Goal: Task Accomplishment & Management: Complete application form

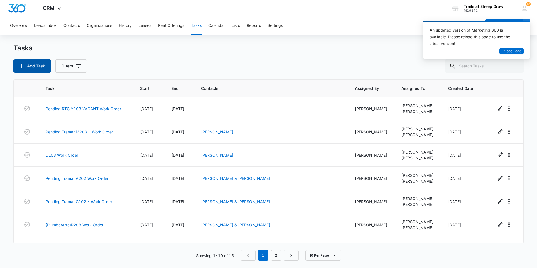
click at [26, 62] on button "Add Task" at bounding box center [31, 65] width 37 height 13
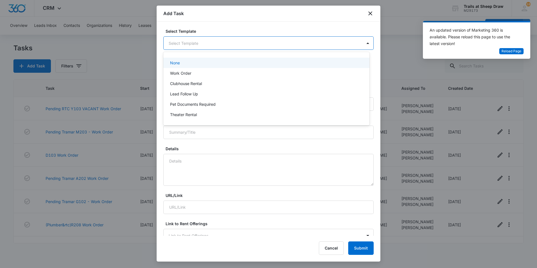
click at [202, 43] on body "CRM Apps Reputation Websites Forms CRM Email Social Content Ads Intelligence Fi…" at bounding box center [268, 134] width 537 height 268
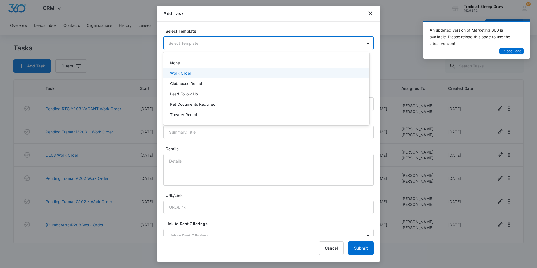
click at [212, 74] on div "Work Order" at bounding box center [265, 73] width 191 height 6
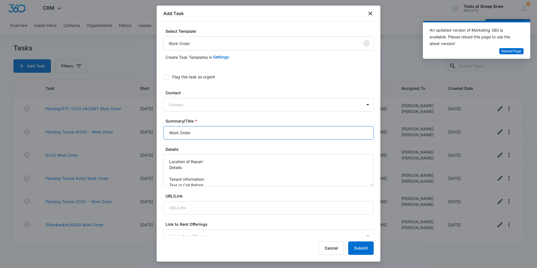
click at [168, 134] on input "Work Order" at bounding box center [268, 132] width 210 height 13
type input "B201 Work Order"
click at [212, 161] on textarea "Location of Repair: Details: Tenant Information: Text or Call Before:" at bounding box center [268, 170] width 210 height 32
click at [212, 166] on textarea "Location of Repair: Patio door Details: Tenant Information: Text or Call Before:" at bounding box center [268, 170] width 210 height 32
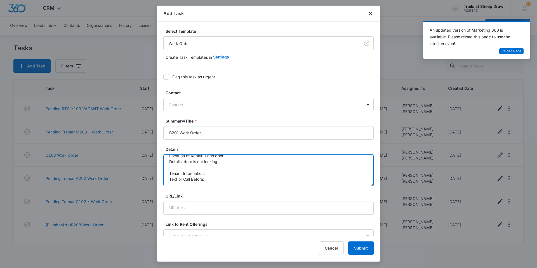
click at [221, 176] on textarea "Location of Repair: Patio door Details: door is not locking Tenant Information:…" at bounding box center [268, 170] width 210 height 32
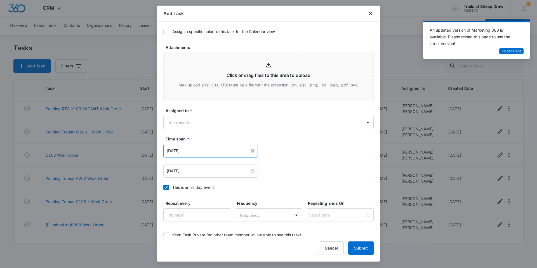
scroll to position [280, 0]
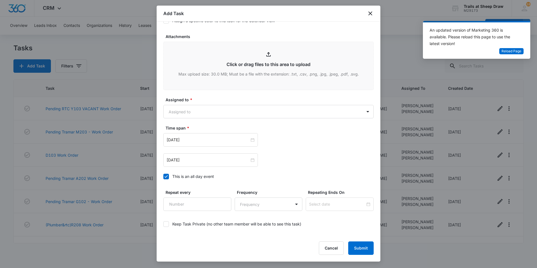
type textarea "Location of Repair: Patio door Details: door is not locking Tenant Information:…"
click at [196, 102] on label "Assigned to *" at bounding box center [270, 100] width 210 height 6
click at [197, 109] on body "CRM Apps Reputation Websites Forms CRM Email Social Content Ads Intelligence Fi…" at bounding box center [268, 134] width 537 height 268
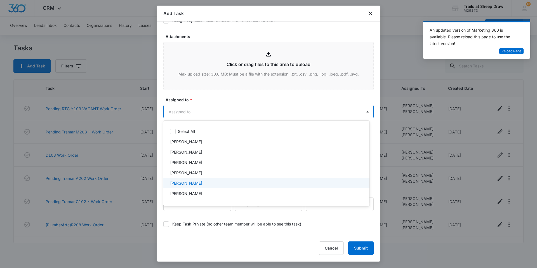
click at [205, 180] on div "[PERSON_NAME]" at bounding box center [265, 183] width 191 height 6
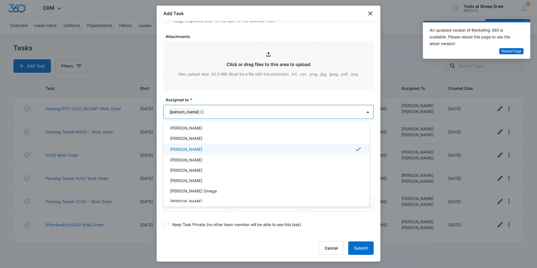
scroll to position [56, 0]
click at [198, 147] on p "[PERSON_NAME]" at bounding box center [186, 149] width 32 height 6
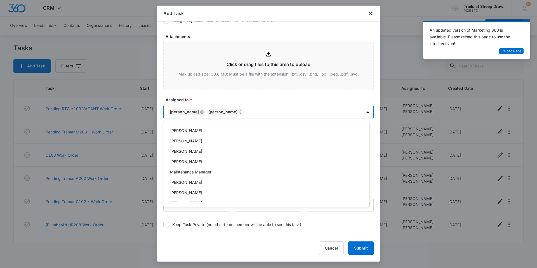
scroll to position [134, 0]
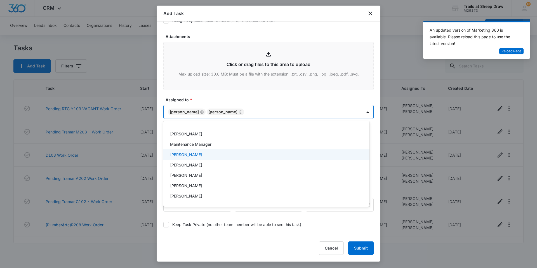
click at [197, 156] on div "[PERSON_NAME]" at bounding box center [265, 154] width 191 height 6
click at [365, 246] on div at bounding box center [268, 134] width 537 height 268
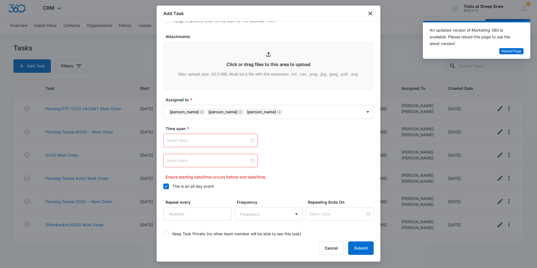
click at [251, 141] on div at bounding box center [211, 140] width 88 height 6
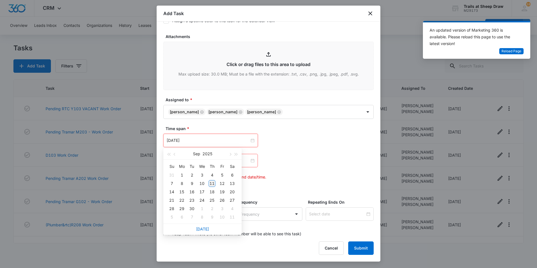
type input "[DATE]"
click at [211, 183] on div "11" at bounding box center [212, 183] width 7 height 7
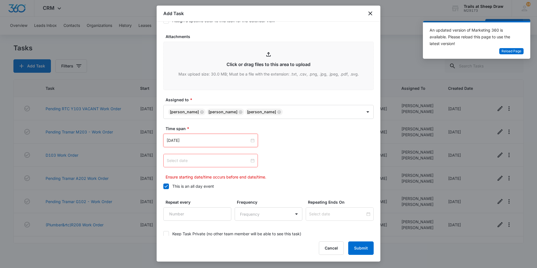
click at [252, 160] on div at bounding box center [211, 160] width 88 height 6
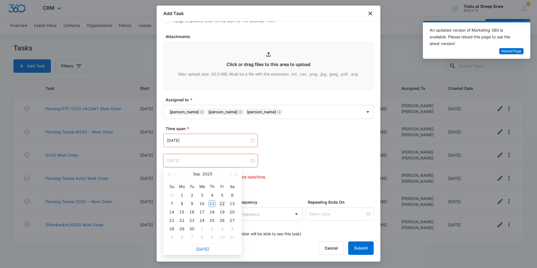
type input "[DATE]"
click at [219, 203] on div "12" at bounding box center [222, 203] width 7 height 7
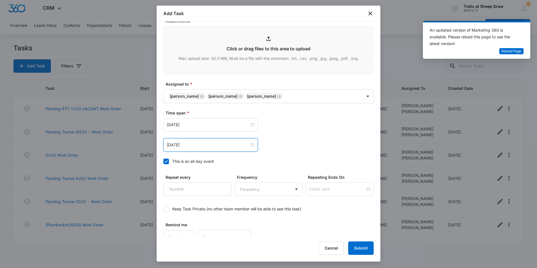
scroll to position [303, 0]
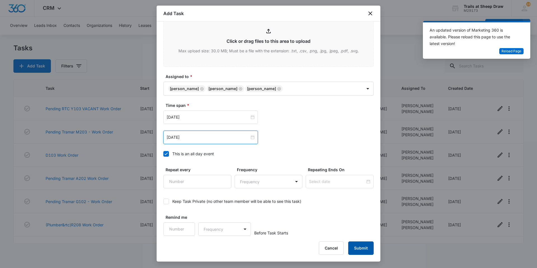
click at [363, 245] on button "Submit" at bounding box center [360, 247] width 25 height 13
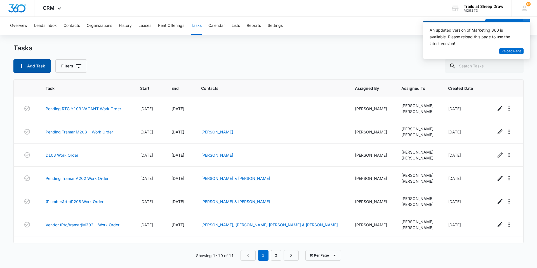
click at [32, 65] on button "Add Task" at bounding box center [31, 65] width 37 height 13
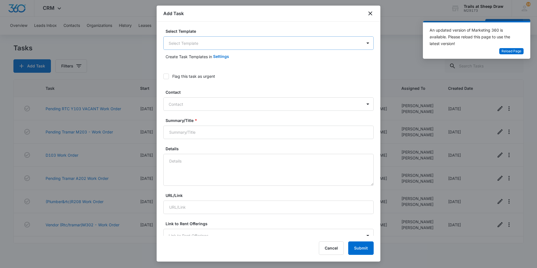
click at [226, 43] on body "CRM Apps Reputation Websites Forms CRM Email Social Content Ads Intelligence Fi…" at bounding box center [268, 134] width 537 height 268
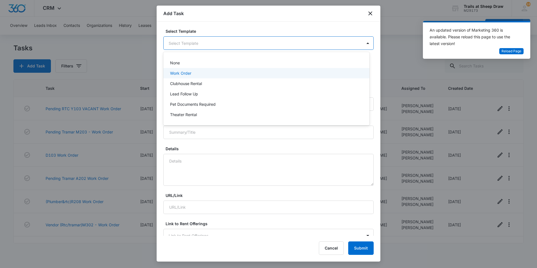
click at [227, 74] on div "Work Order" at bounding box center [265, 73] width 191 height 6
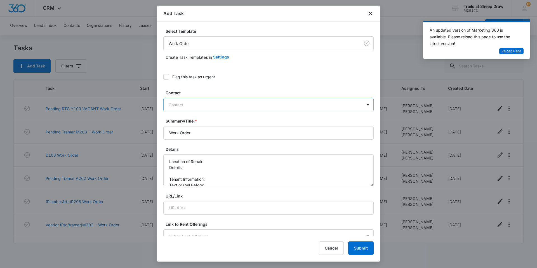
click at [210, 103] on div at bounding box center [265, 104] width 193 height 7
click at [166, 132] on input "Work Order" at bounding box center [268, 132] width 210 height 13
type input "G201 Work Order"
click at [212, 164] on textarea "Location of Repair: Details: Tenant Information: Text or Call Before:" at bounding box center [268, 170] width 210 height 32
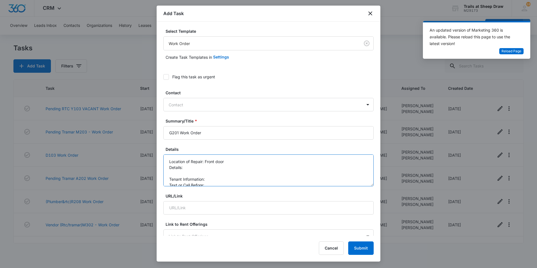
click at [215, 165] on textarea "Location of Repair: Front door Details: Tenant Information: Text or Call Before:" at bounding box center [268, 170] width 210 height 32
click at [232, 178] on textarea "Location of Repair: Front door Details: trim around front door needs painted Te…" at bounding box center [268, 170] width 210 height 32
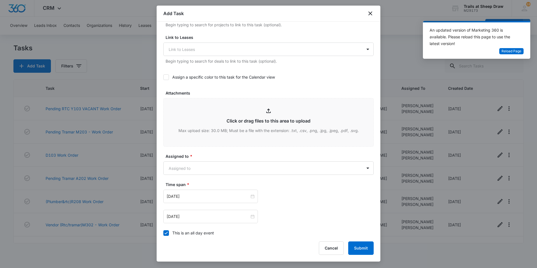
scroll to position [224, 0]
type textarea "Location of Repair: Front door Details: trim around front door needs painted Te…"
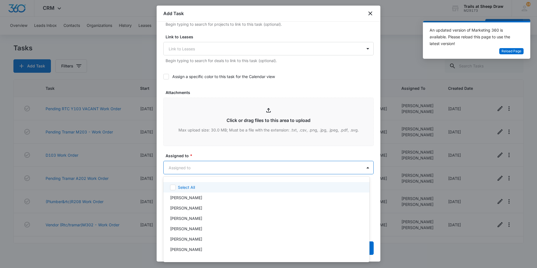
click at [253, 167] on body "CRM Apps Reputation Websites Forms CRM Email Social Content Ads Intelligence Fi…" at bounding box center [268, 134] width 537 height 268
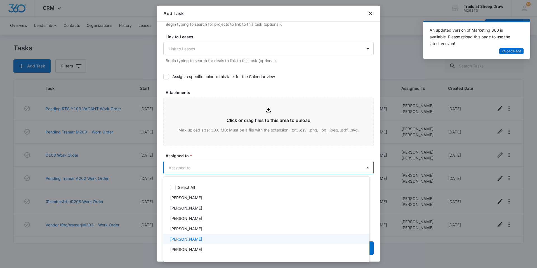
click at [213, 238] on div "[PERSON_NAME]" at bounding box center [265, 239] width 191 height 6
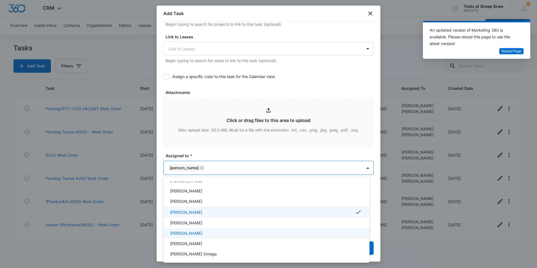
click at [202, 233] on p "[PERSON_NAME]" at bounding box center [186, 233] width 32 height 6
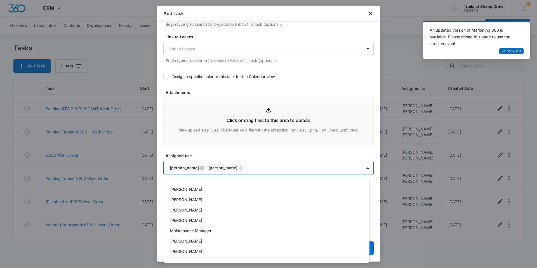
scroll to position [134, 0]
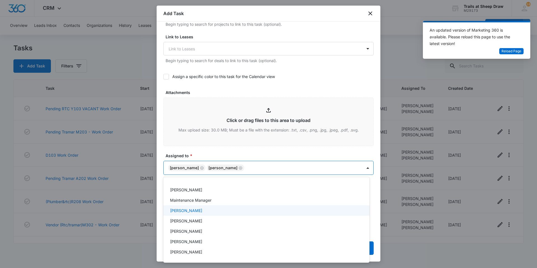
click at [197, 210] on div "[PERSON_NAME]" at bounding box center [265, 210] width 191 height 6
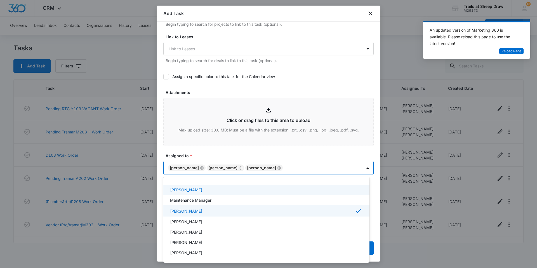
click at [242, 147] on div at bounding box center [268, 134] width 537 height 268
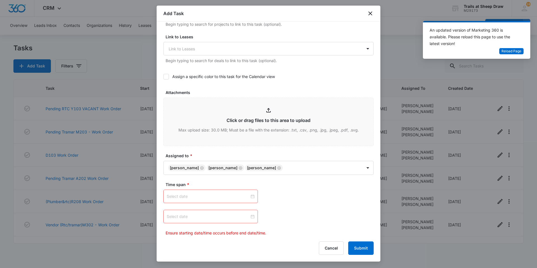
click at [251, 196] on div at bounding box center [211, 196] width 88 height 6
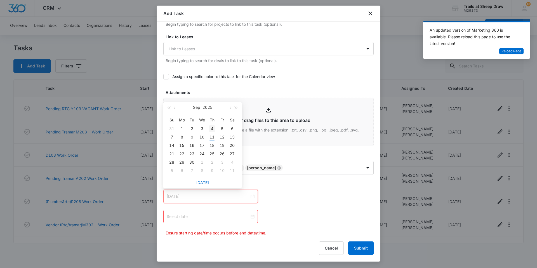
type input "[DATE]"
click at [210, 131] on div "4" at bounding box center [212, 128] width 7 height 7
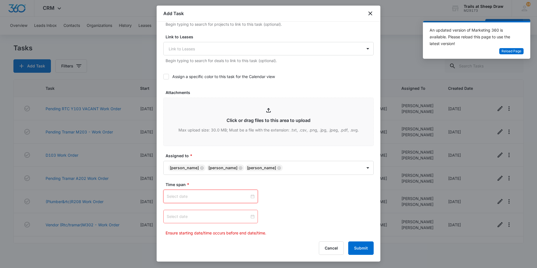
click at [252, 196] on div at bounding box center [211, 196] width 88 height 6
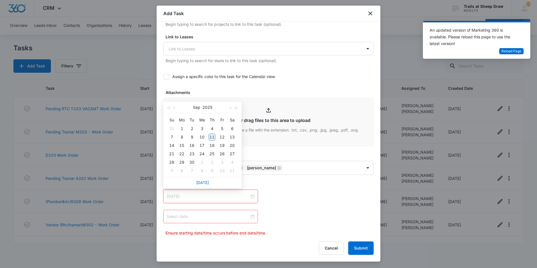
type input "[DATE]"
click at [211, 138] on div "11" at bounding box center [212, 137] width 7 height 7
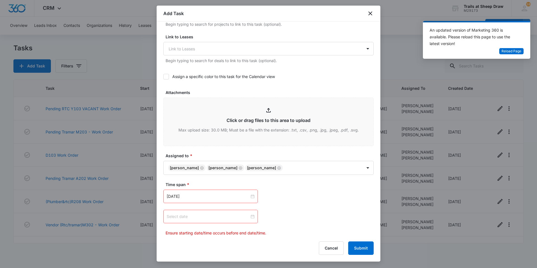
click at [252, 216] on div at bounding box center [211, 216] width 88 height 6
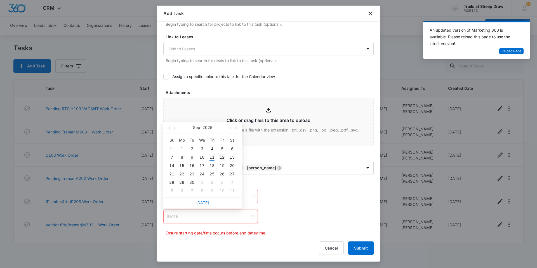
type input "[DATE]"
click at [224, 156] on div "12" at bounding box center [222, 157] width 7 height 7
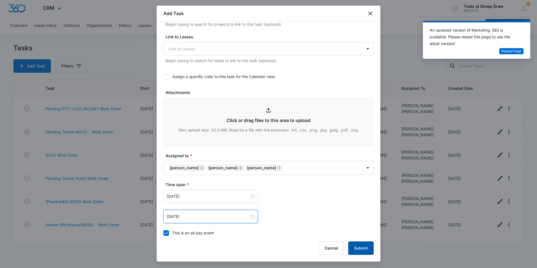
click at [359, 252] on button "Submit" at bounding box center [360, 247] width 25 height 13
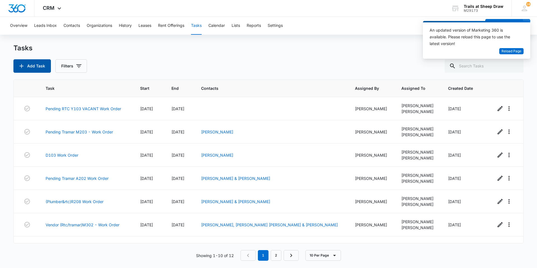
click at [27, 61] on button "Add Task" at bounding box center [31, 65] width 37 height 13
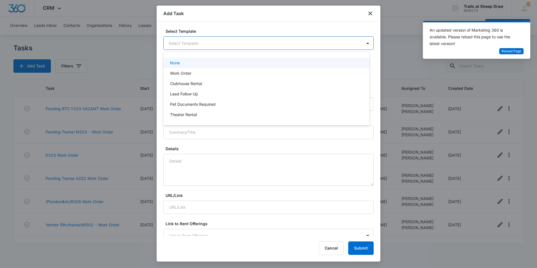
click at [189, 47] on body "CRM Apps Reputation Websites Forms CRM Email Social Content Ads Intelligence Fi…" at bounding box center [268, 134] width 537 height 268
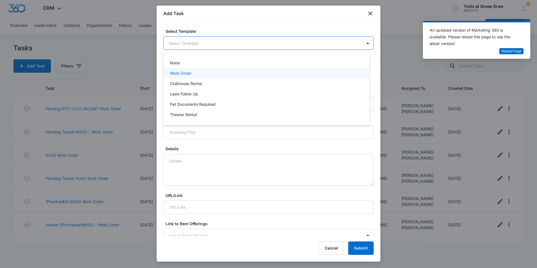
click at [194, 70] on div "Work Order" at bounding box center [266, 73] width 206 height 10
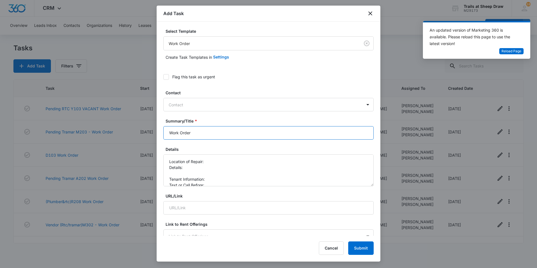
click at [166, 132] on input "Work Order" at bounding box center [268, 132] width 210 height 13
type input "N202 Work Order"
click at [220, 161] on textarea "Location of Repair: Details: Tenant Information: Text or Call Before:" at bounding box center [268, 170] width 210 height 32
click at [213, 165] on textarea "Location of Repair: guest bedroom Details: Tenant Information: Text or Call Bef…" at bounding box center [268, 170] width 210 height 32
click at [210, 178] on textarea "Location of Repair: guest bedroom Details: smoke alarm batteries need replaced …" at bounding box center [268, 170] width 210 height 32
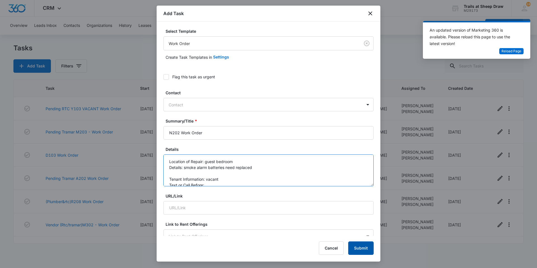
type textarea "Location of Repair: guest bedroom Details: smoke alarm batteries need replaced …"
click at [362, 247] on button "Submit" at bounding box center [360, 247] width 25 height 13
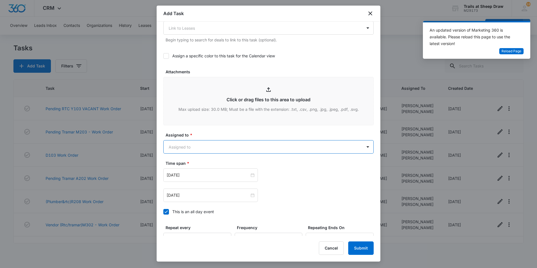
scroll to position [246, 0]
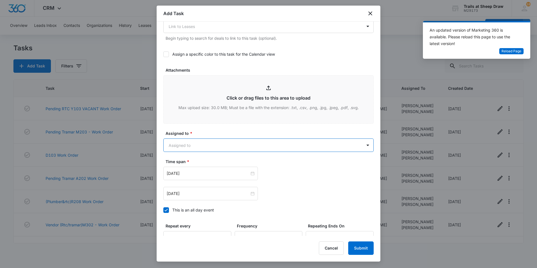
click at [233, 142] on body "CRM Apps Reputation Websites Forms CRM Email Social Content Ads Intelligence Fi…" at bounding box center [268, 134] width 537 height 268
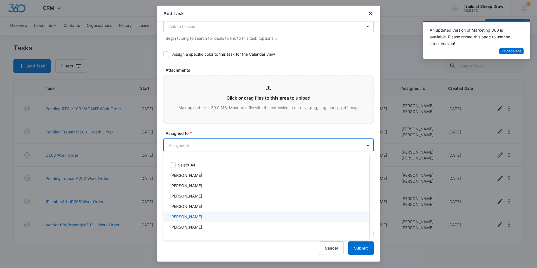
click at [211, 216] on div "[PERSON_NAME]" at bounding box center [265, 217] width 191 height 6
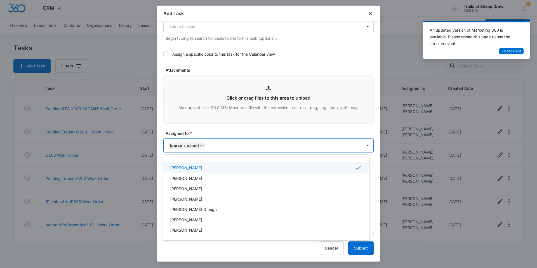
scroll to position [56, 0]
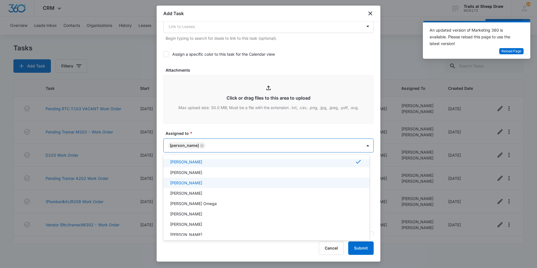
click at [202, 180] on p "[PERSON_NAME]" at bounding box center [186, 183] width 32 height 6
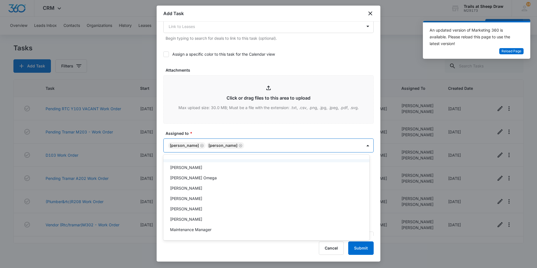
scroll to position [134, 0]
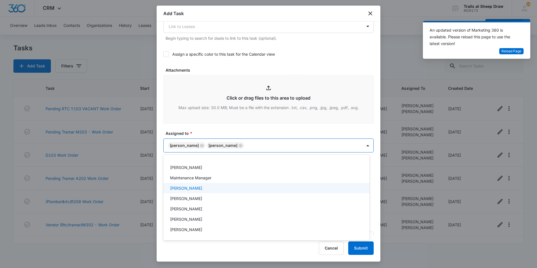
click at [196, 184] on div "[PERSON_NAME]" at bounding box center [266, 188] width 206 height 10
click at [311, 125] on div at bounding box center [268, 134] width 537 height 268
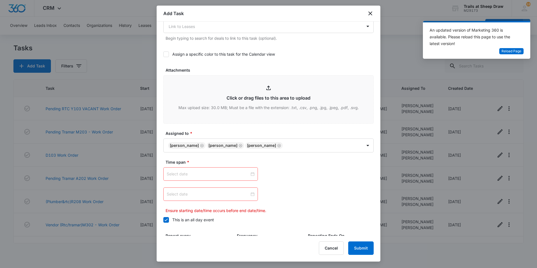
click at [252, 172] on div at bounding box center [211, 174] width 88 height 6
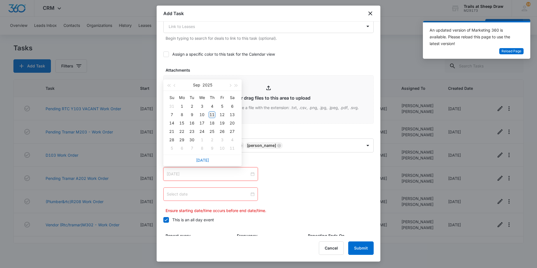
type input "[DATE]"
click at [212, 113] on div "11" at bounding box center [212, 114] width 7 height 7
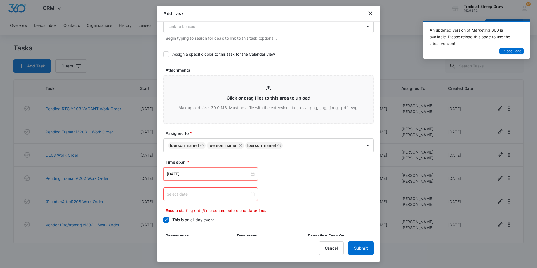
click at [251, 195] on div at bounding box center [211, 194] width 88 height 6
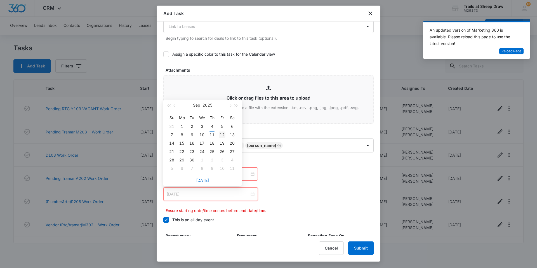
type input "[DATE]"
click at [222, 134] on div "12" at bounding box center [222, 134] width 7 height 7
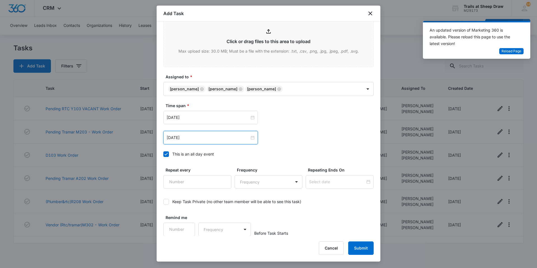
scroll to position [303, 0]
click at [355, 244] on button "Submit" at bounding box center [360, 247] width 25 height 13
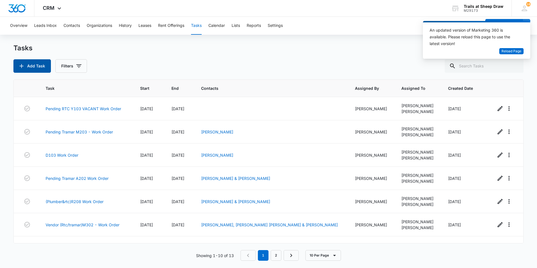
click at [37, 65] on button "Add Task" at bounding box center [31, 65] width 37 height 13
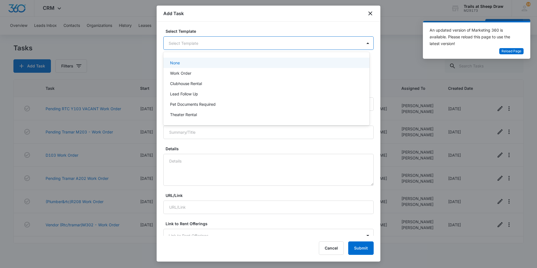
click at [207, 48] on body "CRM Apps Reputation Websites Forms CRM Email Social Content Ads Intelligence Fi…" at bounding box center [268, 134] width 537 height 268
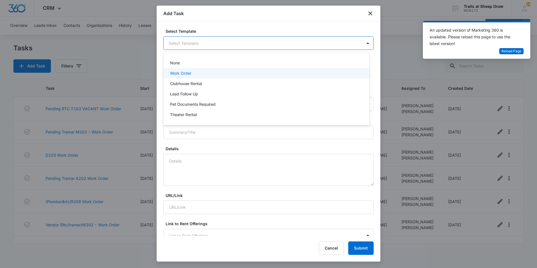
click at [207, 73] on div "Work Order" at bounding box center [265, 73] width 191 height 6
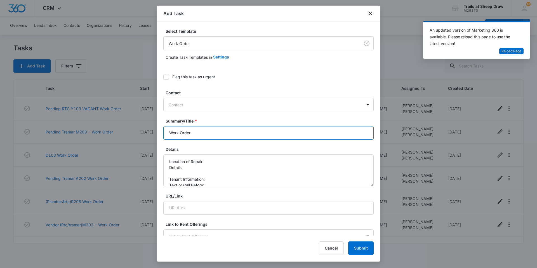
click at [168, 133] on input "Work Order" at bounding box center [268, 132] width 210 height 13
type input "U201 Work Order"
click at [210, 160] on textarea "Location of Repair: Details: Tenant Information: Text or Call Before:" at bounding box center [268, 170] width 210 height 32
click at [238, 165] on textarea "Location of Repair: Patio door Details: Tenant Information: Text or Call Before:" at bounding box center [268, 170] width 210 height 32
click at [235, 181] on textarea "Location of Repair: Patio door Details: door not locking Tenant Information: Te…" at bounding box center [268, 170] width 210 height 32
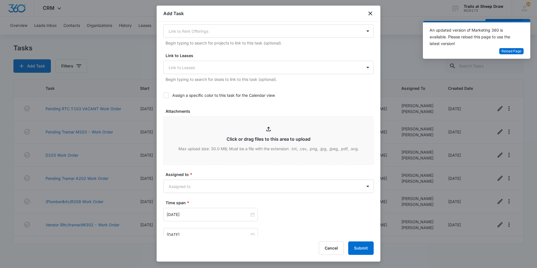
scroll to position [302, 0]
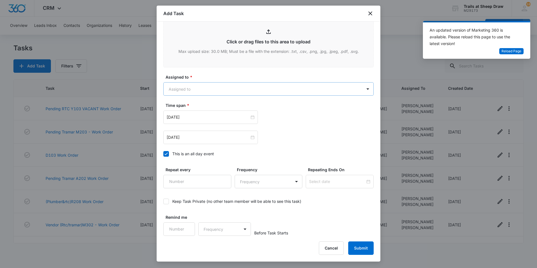
type textarea "Location of Repair: Patio door Details: door not locking Tenant Information: va…"
click at [197, 88] on body "CRM Apps Reputation Websites Forms CRM Email Social Content Ads Intelligence Fi…" at bounding box center [268, 134] width 537 height 268
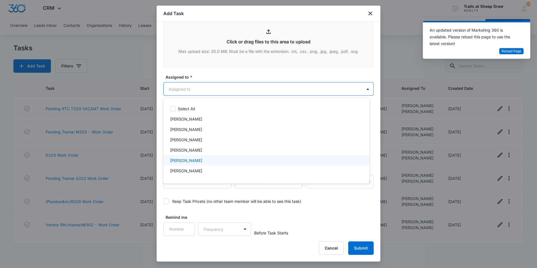
click at [203, 158] on div "[PERSON_NAME]" at bounding box center [265, 160] width 191 height 6
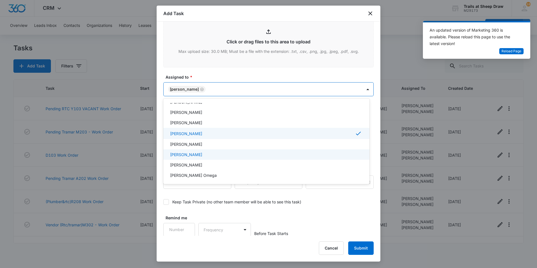
click at [202, 154] on p "[PERSON_NAME]" at bounding box center [186, 154] width 32 height 6
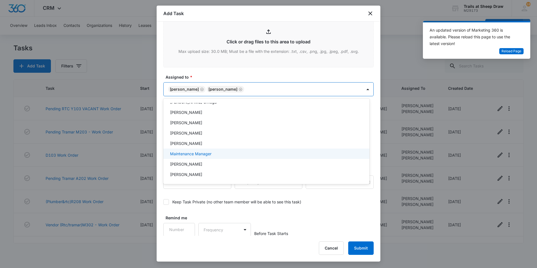
scroll to position [112, 0]
click at [197, 154] on div "[PERSON_NAME]" at bounding box center [265, 154] width 191 height 6
click at [299, 67] on div at bounding box center [268, 134] width 537 height 268
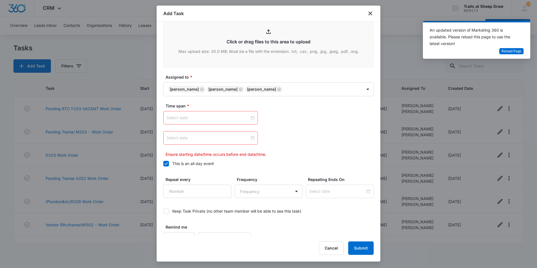
click at [250, 116] on div at bounding box center [211, 118] width 88 height 6
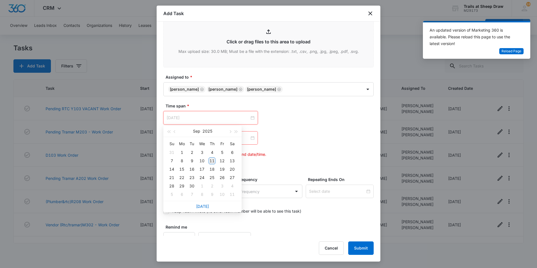
type input "[DATE]"
click at [214, 160] on div "11" at bounding box center [212, 160] width 7 height 7
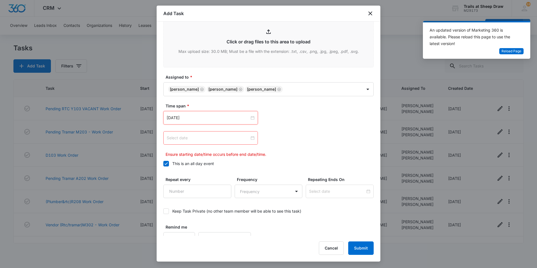
click at [251, 139] on div at bounding box center [211, 138] width 88 height 6
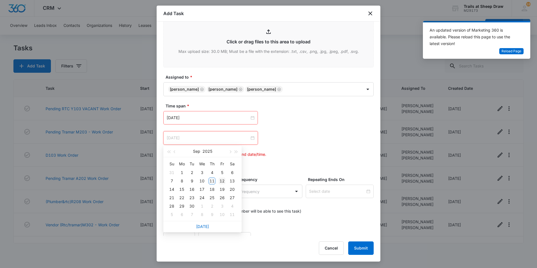
type input "[DATE]"
click at [225, 179] on div "12" at bounding box center [222, 180] width 7 height 7
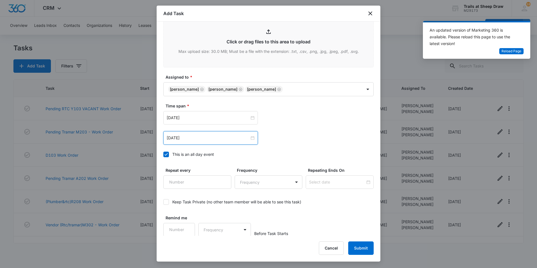
scroll to position [303, 0]
click at [354, 243] on button "Submit" at bounding box center [360, 247] width 25 height 13
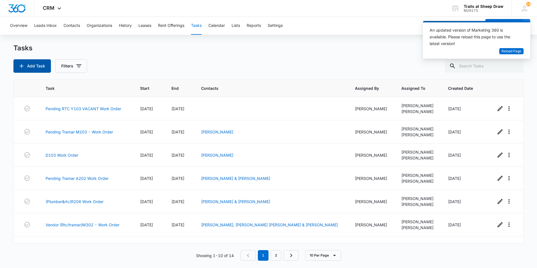
click at [31, 67] on button "Add Task" at bounding box center [31, 65] width 37 height 13
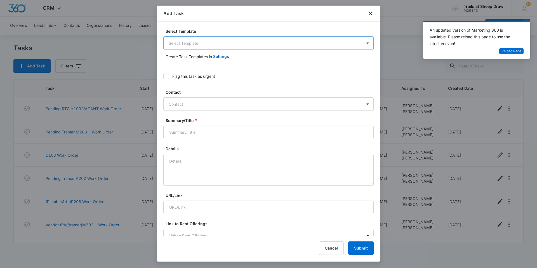
click at [207, 42] on body "CRM Apps Reputation Websites Forms CRM Email Social Content Ads Intelligence Fi…" at bounding box center [268, 134] width 537 height 268
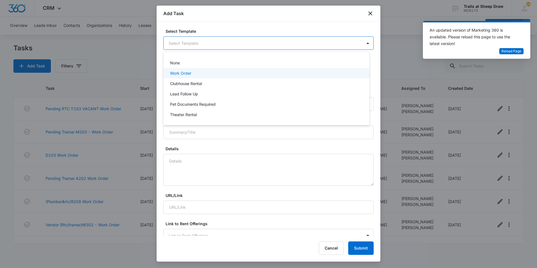
click at [200, 73] on div "Work Order" at bounding box center [265, 73] width 191 height 6
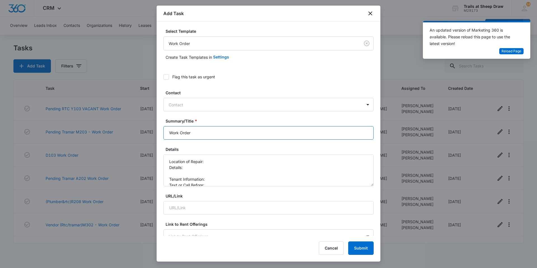
click at [168, 130] on input "Work Order" at bounding box center [268, 132] width 210 height 13
type input "Y103 Work Order"
click at [210, 162] on textarea "Location of Repair: Details: Tenant Information: Text or Call Before:" at bounding box center [268, 170] width 210 height 32
click at [210, 169] on textarea "Location of Repair: Patio Details: Tenant Information: Text or Call Before:" at bounding box center [268, 170] width 210 height 32
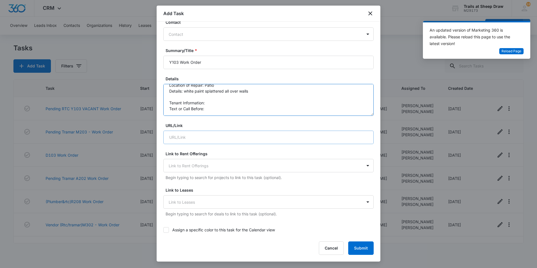
scroll to position [84, 0]
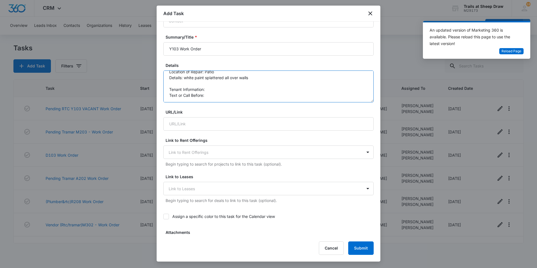
click at [208, 90] on textarea "Location of Repair: Patio Details: white paint splattered all over walls Tenant…" at bounding box center [268, 86] width 210 height 32
type textarea "Location of Repair: Patio Details: white paint splattered all over walls Tenant…"
click at [222, 107] on form "Select Template Work Order Create Task Templates in Settings Flag this task as …" at bounding box center [268, 199] width 210 height 510
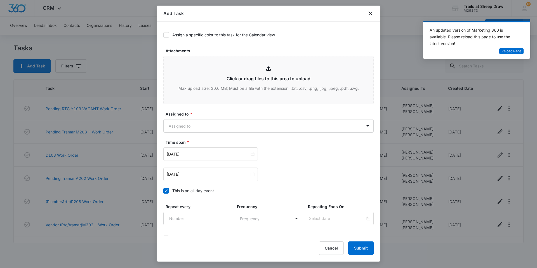
scroll to position [280, 0]
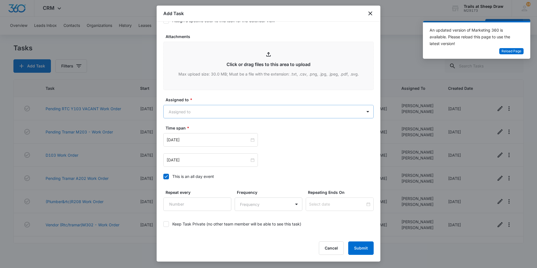
click at [218, 112] on body "CRM Apps Reputation Websites Forms CRM Email Social Content Ads Intelligence Fi…" at bounding box center [268, 134] width 537 height 268
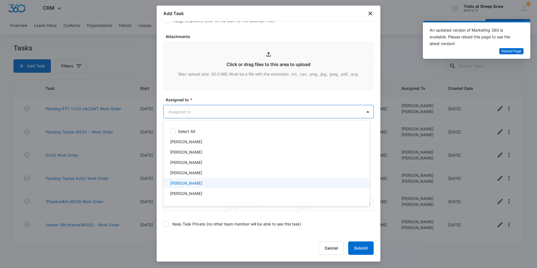
click at [214, 183] on div "[PERSON_NAME]" at bounding box center [265, 183] width 191 height 6
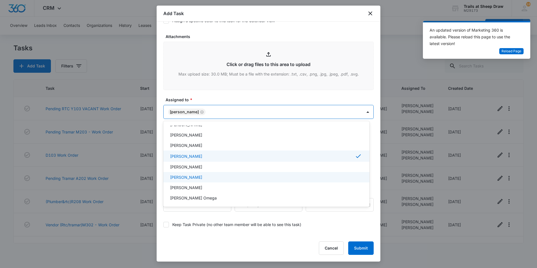
click at [202, 179] on p "[PERSON_NAME]" at bounding box center [186, 177] width 32 height 6
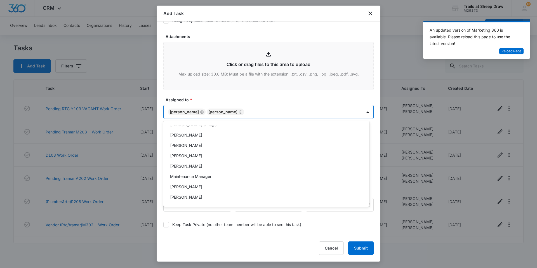
scroll to position [112, 0]
click at [203, 177] on div "[PERSON_NAME]" at bounding box center [265, 177] width 191 height 6
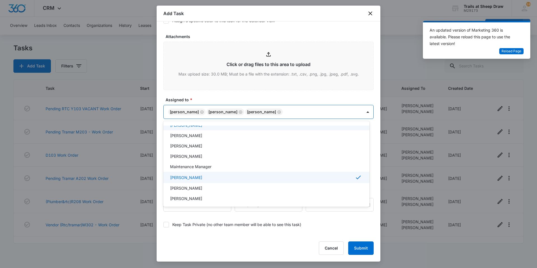
click at [266, 99] on div at bounding box center [268, 134] width 537 height 268
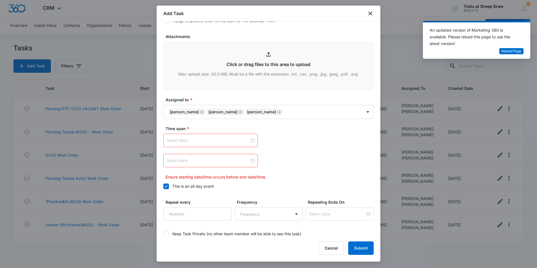
click at [249, 140] on div at bounding box center [211, 140] width 88 height 6
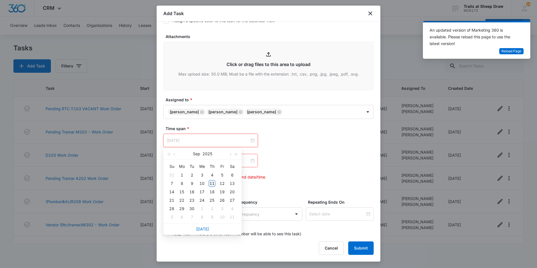
type input "[DATE]"
click at [213, 180] on div "11" at bounding box center [212, 183] width 7 height 7
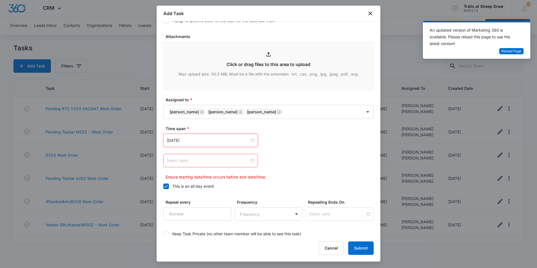
click at [249, 161] on div at bounding box center [211, 160] width 88 height 6
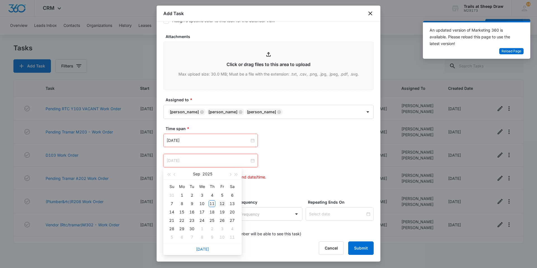
type input "[DATE]"
click at [223, 202] on div "12" at bounding box center [222, 203] width 7 height 7
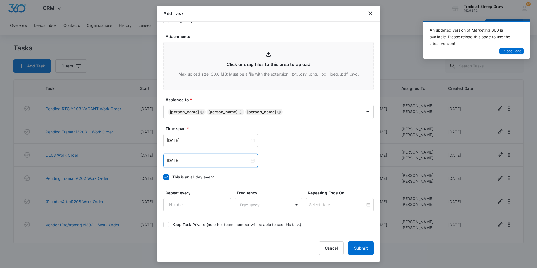
scroll to position [303, 0]
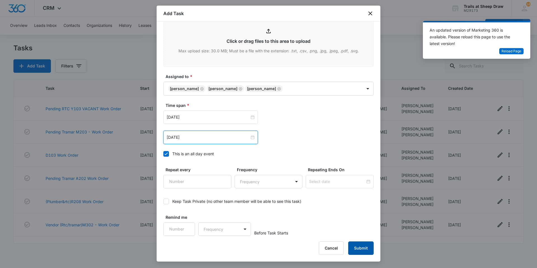
click at [355, 244] on button "Submit" at bounding box center [360, 247] width 25 height 13
